Goal: Navigation & Orientation: Find specific page/section

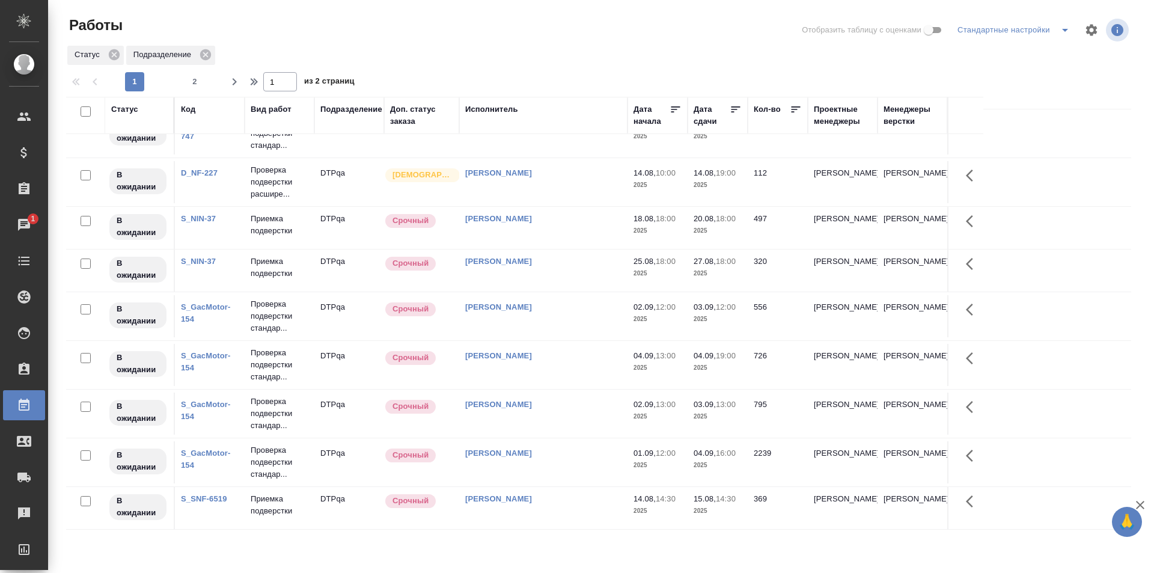
scroll to position [768, 0]
click at [195, 79] on span "2" at bounding box center [194, 82] width 19 height 12
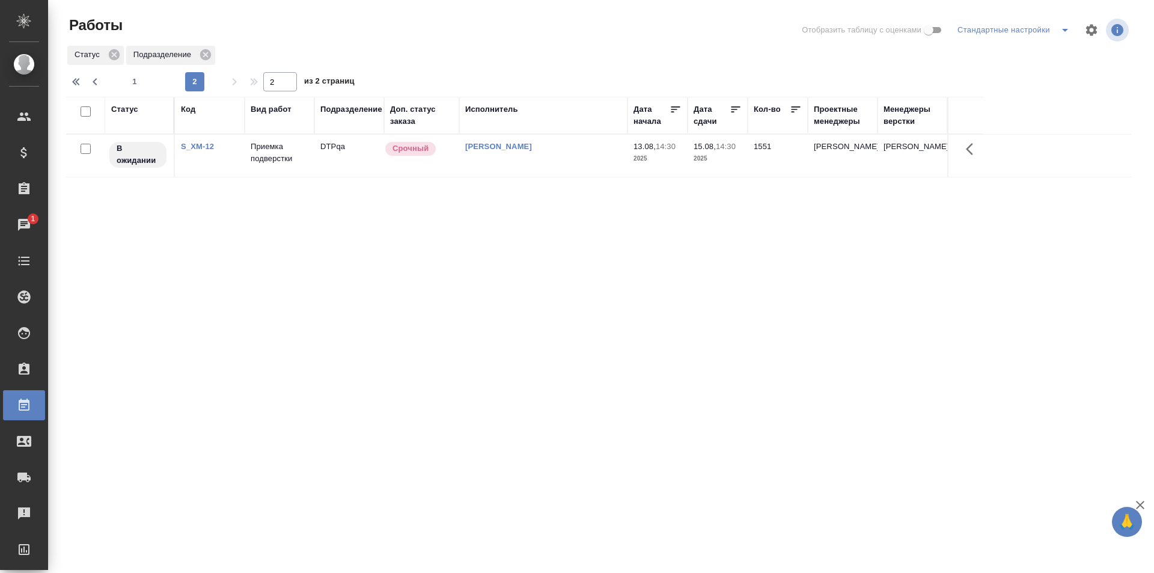
scroll to position [0, 0]
click at [138, 79] on span "1" at bounding box center [134, 82] width 19 height 12
type input "1"
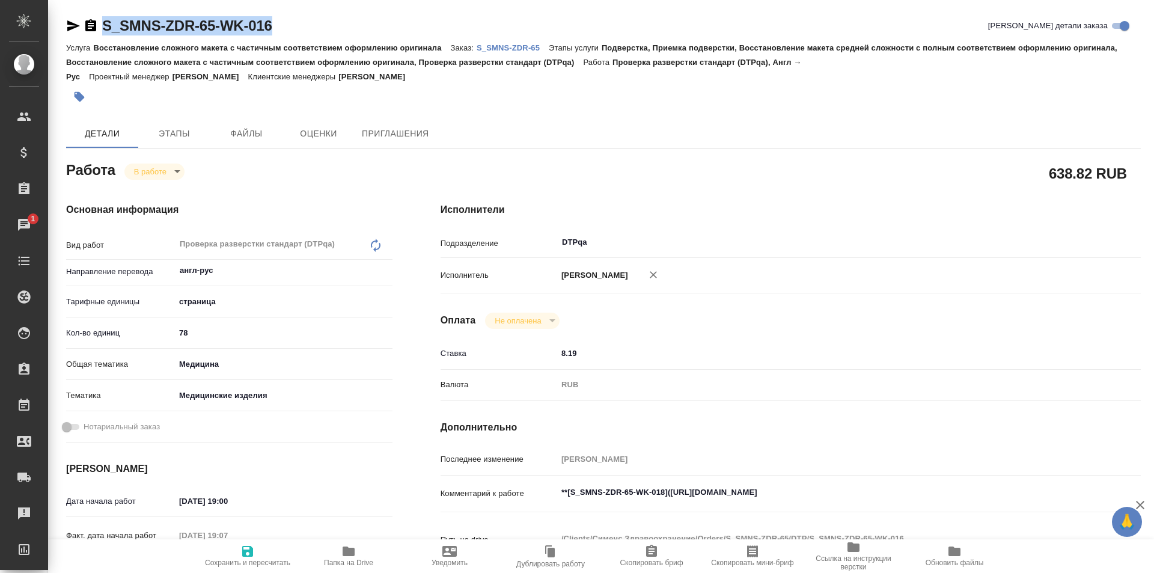
click at [347, 543] on button "Папка на Drive" at bounding box center [348, 556] width 101 height 34
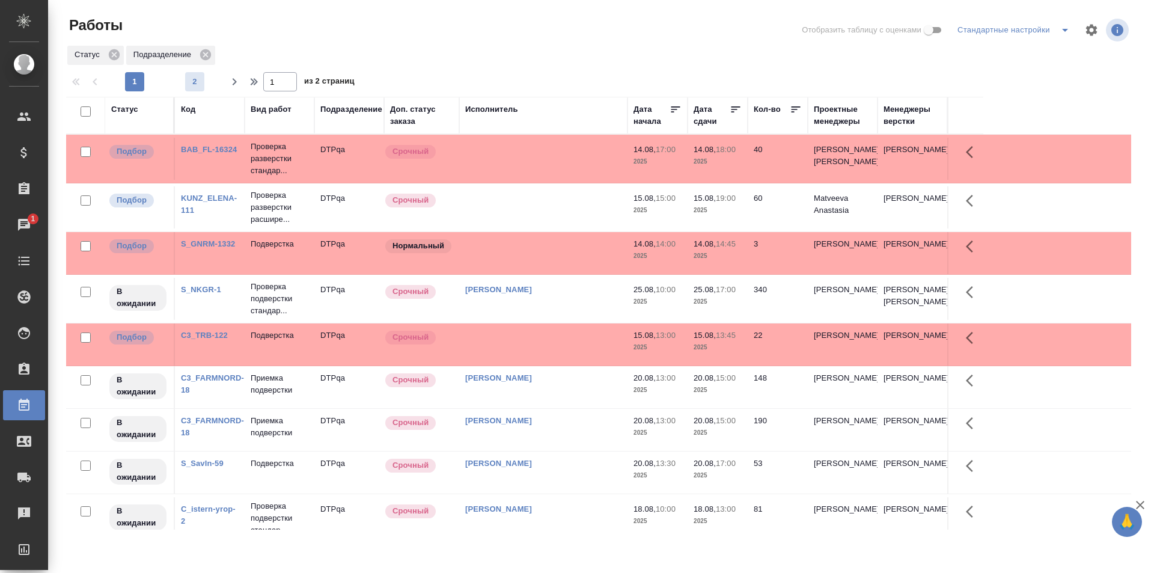
click at [192, 83] on span "2" at bounding box center [194, 82] width 19 height 12
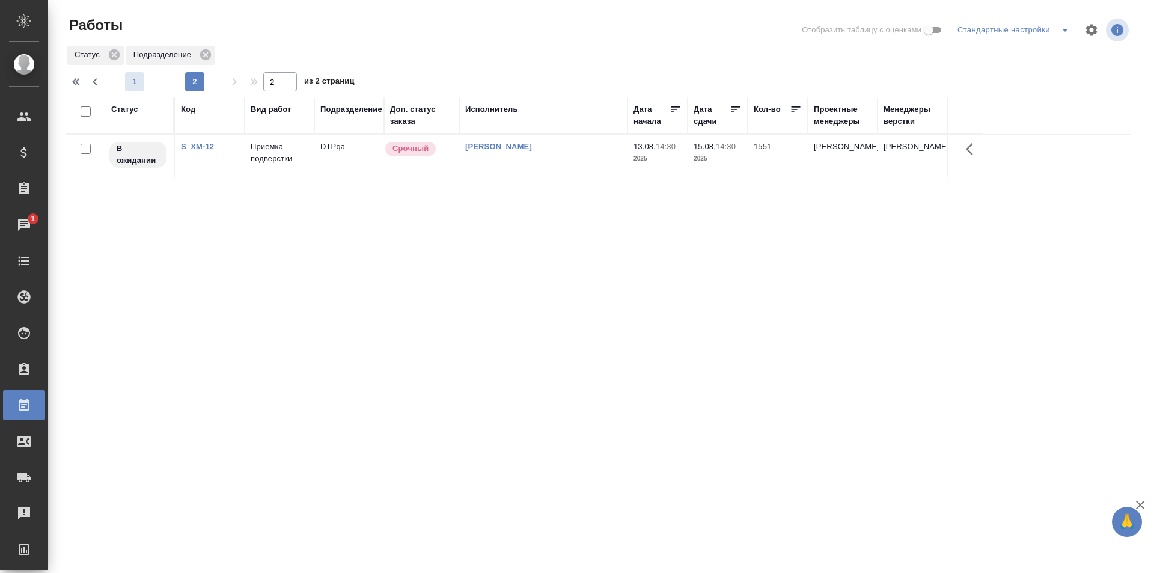
click at [134, 80] on span "1" at bounding box center [134, 82] width 19 height 12
type input "1"
